Goal: Obtain resource: Obtain resource

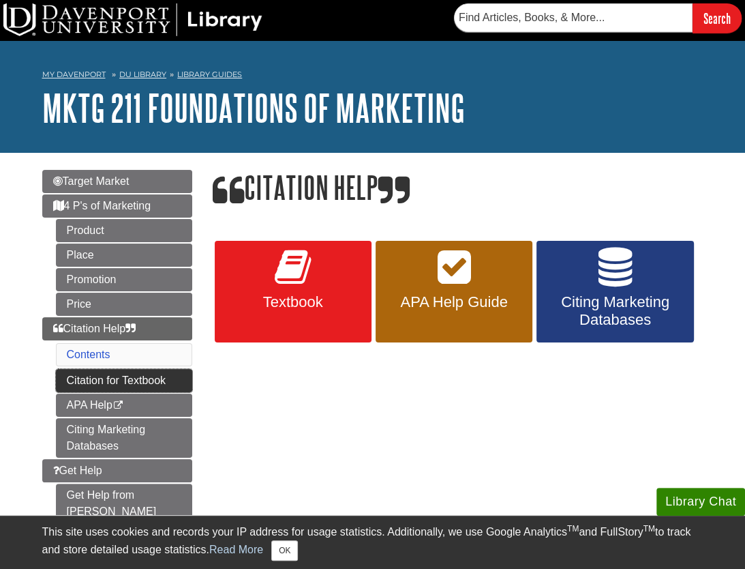
click at [151, 378] on link "Citation for Textbook" at bounding box center [124, 380] width 136 height 23
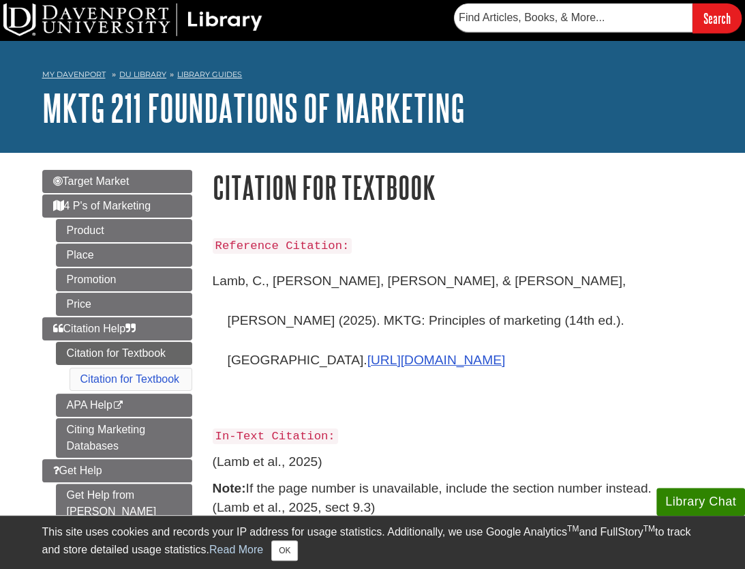
drag, startPoint x: 490, startPoint y: 314, endPoint x: 213, endPoint y: 286, distance: 278.9
click at [213, 286] on p "Lamb, C., Hair, J., & McDaniel, C. (2025). MKTG: Principles of marketing (14th …" at bounding box center [458, 339] width 491 height 157
copy p "Lamb, C., Hair, J., & McDaniel, C. (2025). MKTG: Principles of marketing (14th …"
click at [552, 192] on h1 "Citation for Textbook" at bounding box center [458, 187] width 491 height 35
